Goal: Task Accomplishment & Management: Complete application form

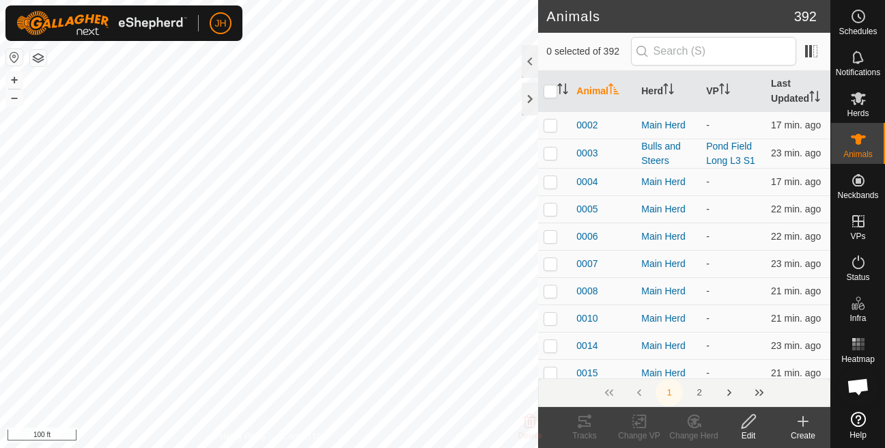
click at [798, 429] on icon at bounding box center [803, 421] width 16 height 16
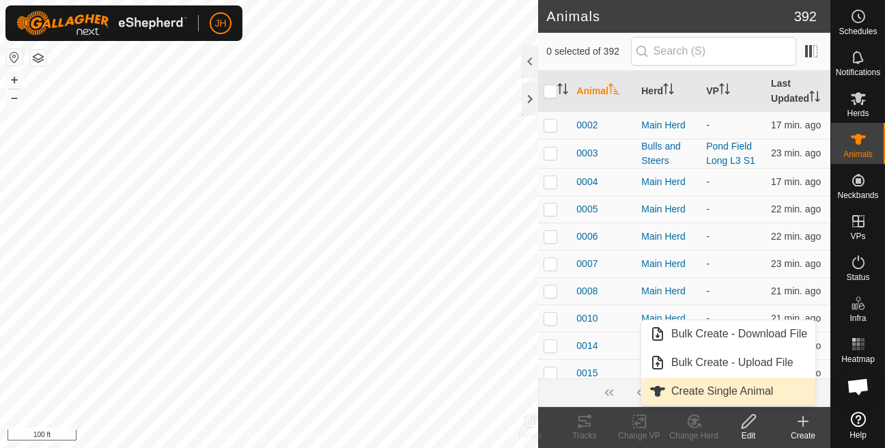
click at [744, 392] on span "Create Single Animal" at bounding box center [722, 391] width 102 height 16
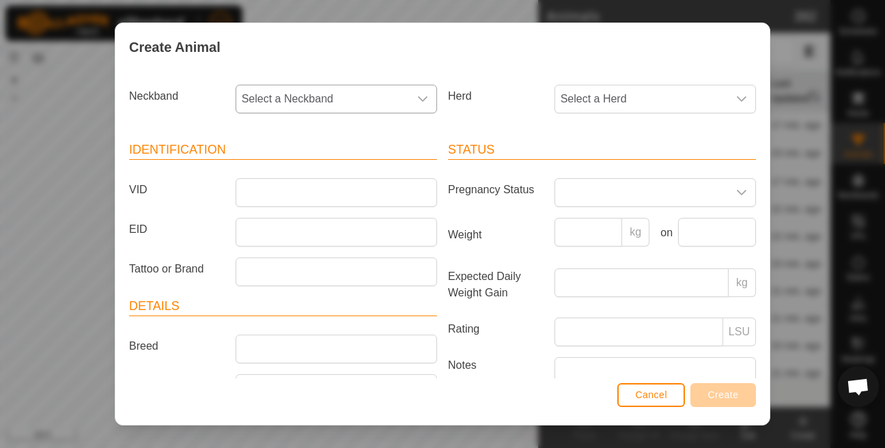
click at [377, 102] on span "Select a Neckband" at bounding box center [322, 98] width 173 height 27
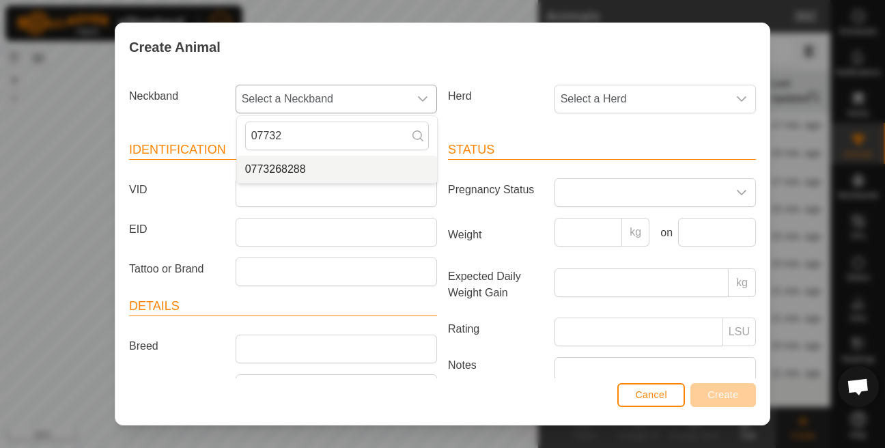
type input "07732"
click at [297, 165] on li "0773268288" at bounding box center [337, 169] width 200 height 27
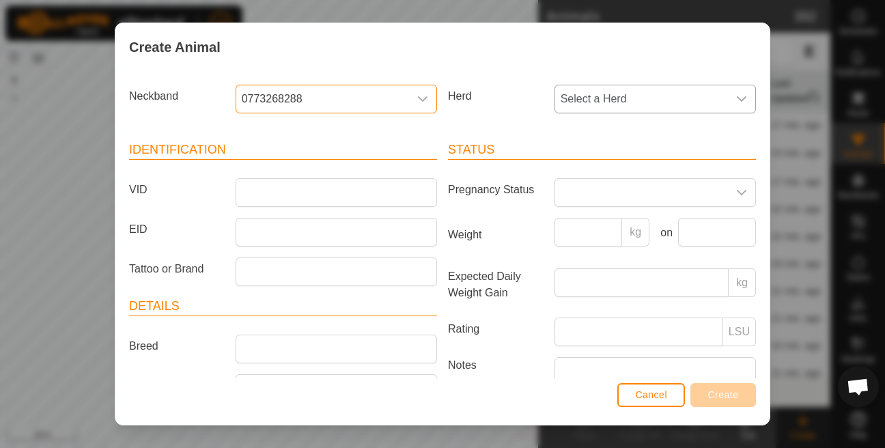
click at [602, 98] on span "Select a Herd" at bounding box center [641, 98] width 173 height 27
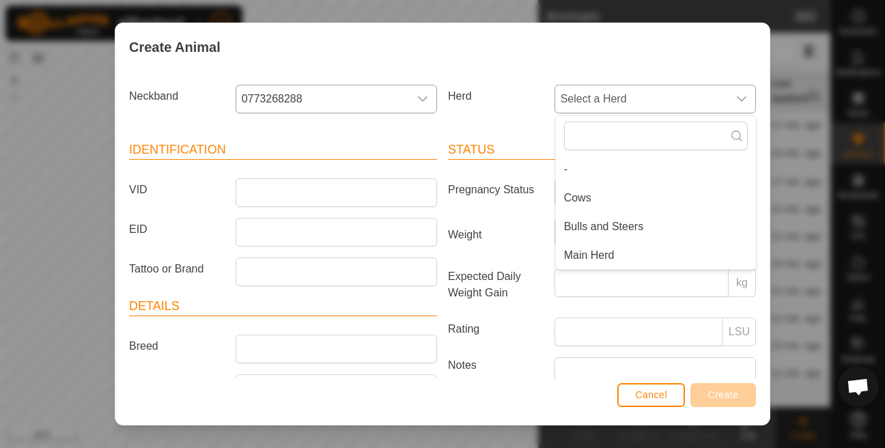
click at [574, 249] on li "Main Herd" at bounding box center [656, 255] width 200 height 27
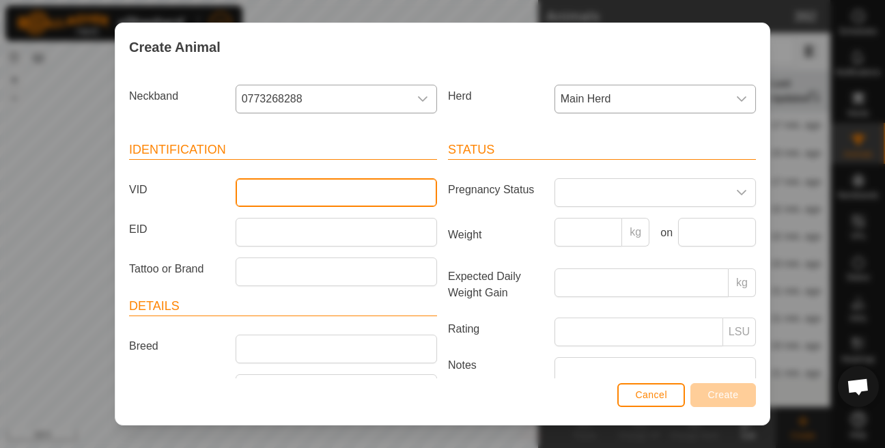
click at [377, 192] on input "VID" at bounding box center [336, 192] width 201 height 29
type input "6956"
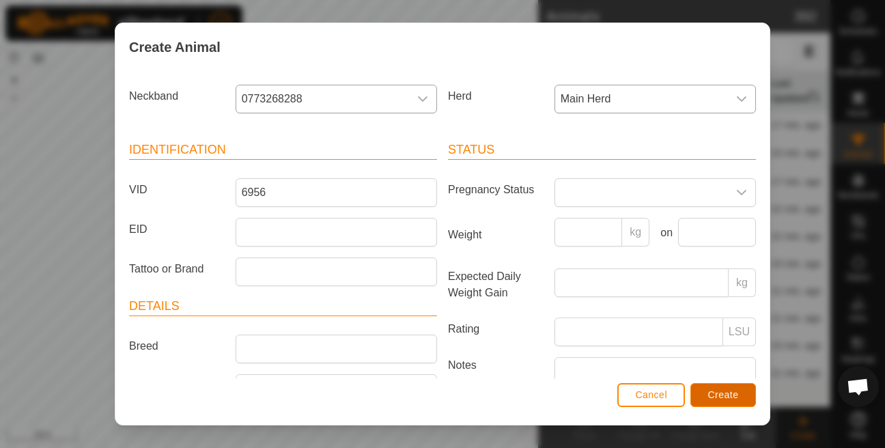
click at [732, 402] on button "Create" at bounding box center [723, 395] width 66 height 24
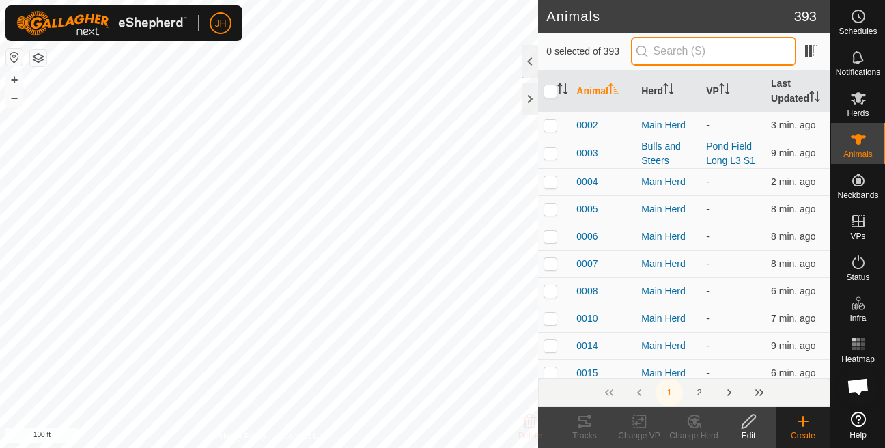
click at [706, 62] on input "text" at bounding box center [713, 51] width 165 height 29
click at [800, 428] on icon at bounding box center [803, 421] width 16 height 16
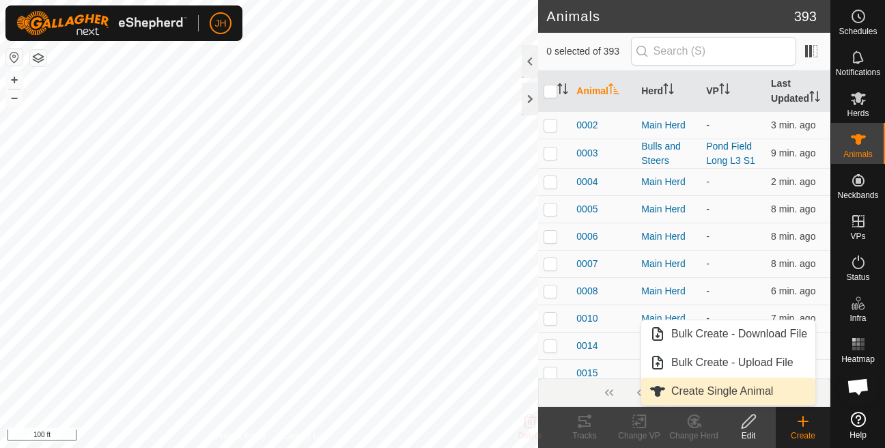
click at [738, 390] on link "Create Single Animal" at bounding box center [728, 391] width 174 height 27
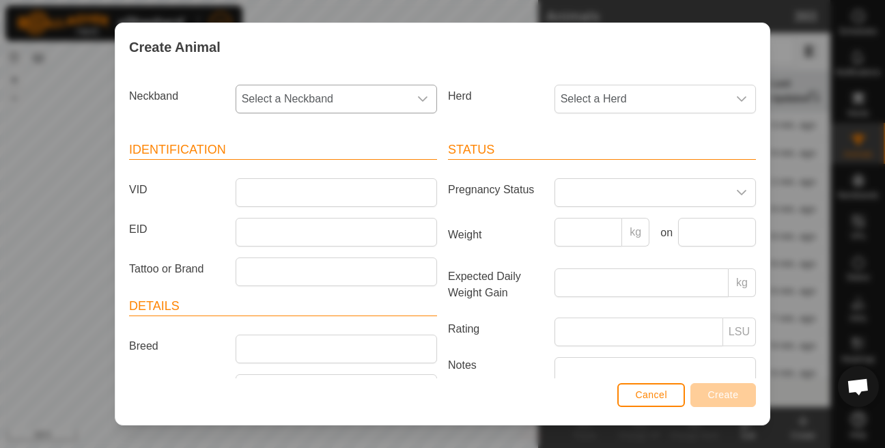
click at [328, 100] on span "Select a Neckband" at bounding box center [322, 98] width 173 height 27
click at [290, 104] on span "Select a Neckband" at bounding box center [322, 98] width 173 height 27
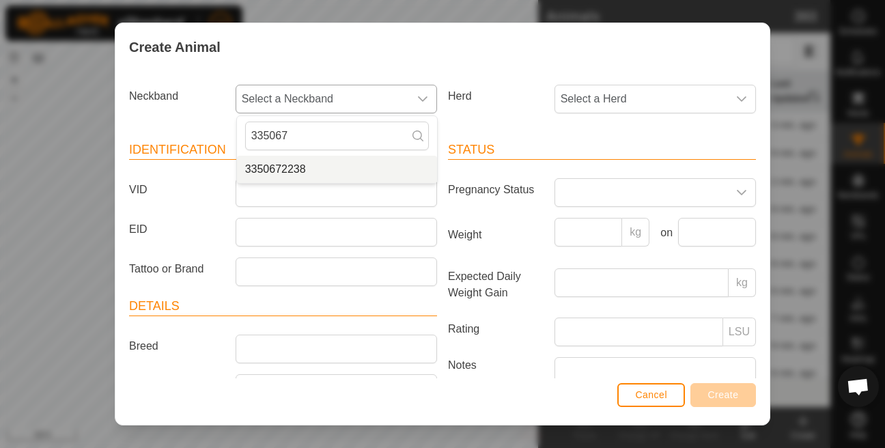
type input "335067"
click at [255, 170] on li "3350672238" at bounding box center [337, 169] width 200 height 27
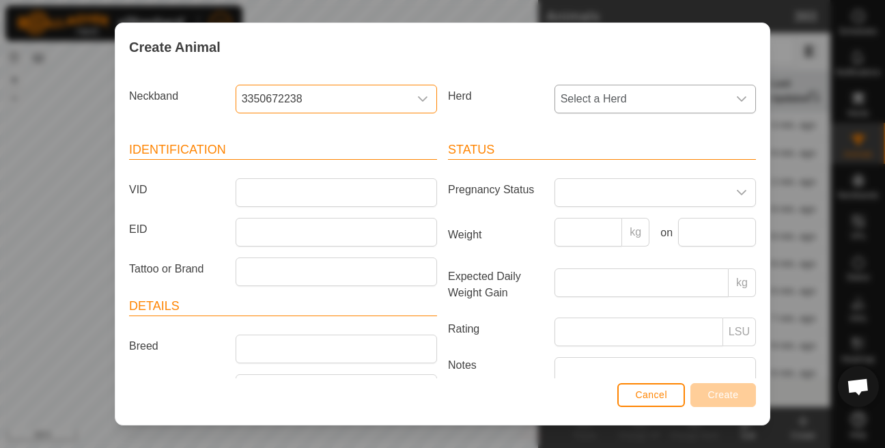
click at [662, 106] on span "Select a Herd" at bounding box center [641, 98] width 173 height 27
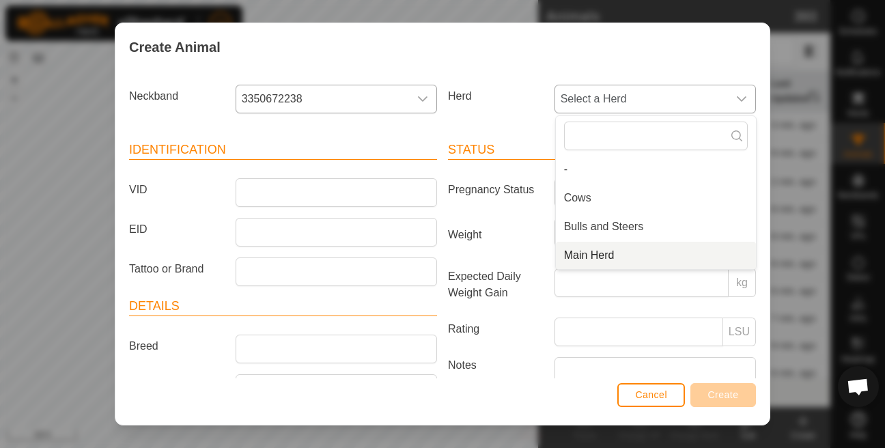
click at [593, 247] on li "Main Herd" at bounding box center [656, 255] width 200 height 27
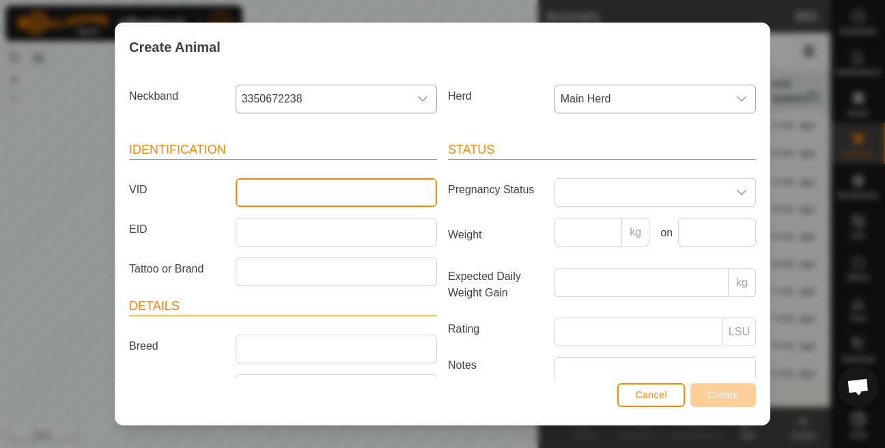
click at [331, 193] on input "VID" at bounding box center [336, 192] width 201 height 29
type input "0017"
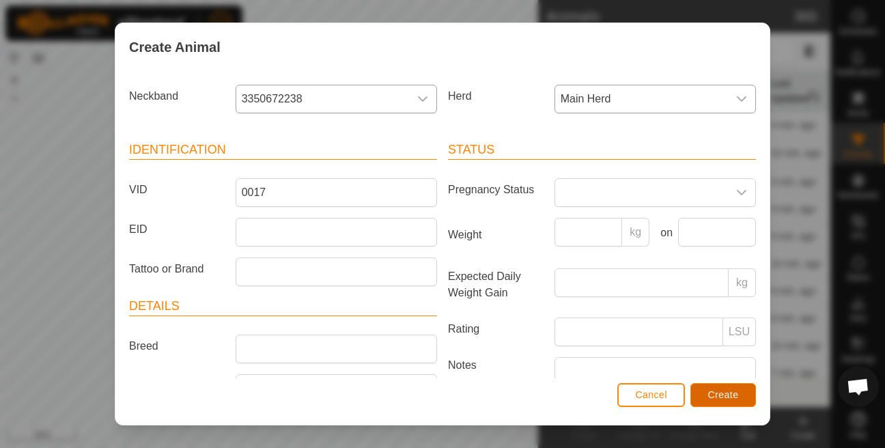
click at [729, 396] on span "Create" at bounding box center [723, 394] width 31 height 11
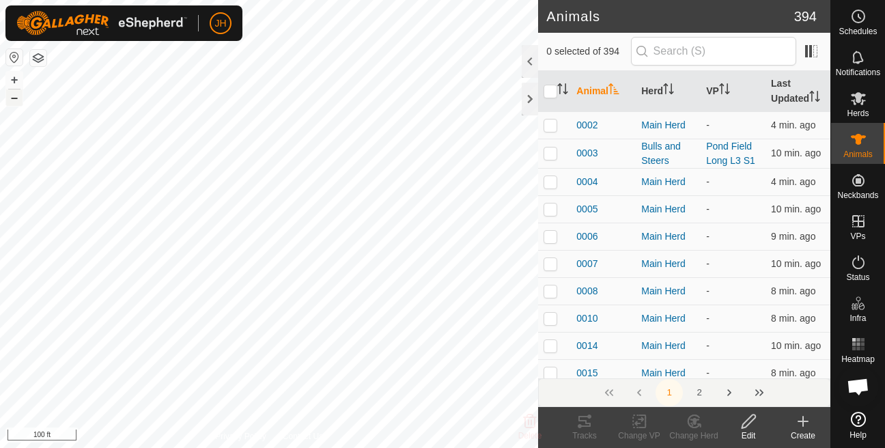
click at [18, 103] on button "–" at bounding box center [14, 97] width 16 height 16
